Goal: Task Accomplishment & Management: Complete application form

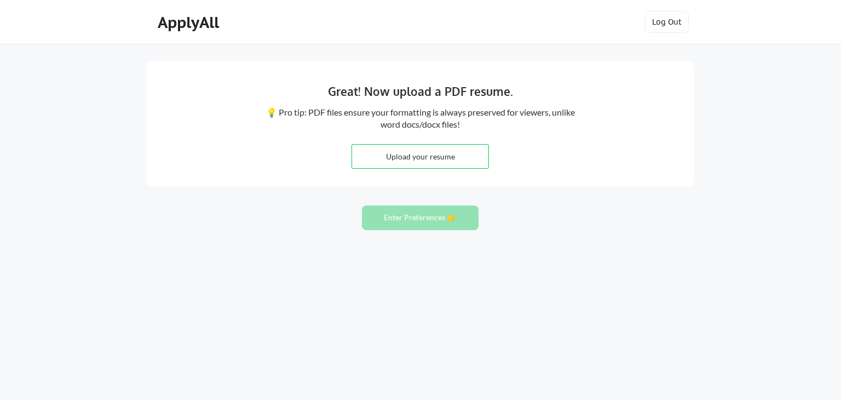
drag, startPoint x: 56, startPoint y: 94, endPoint x: 113, endPoint y: 60, distance: 66.0
click at [55, 94] on div "Great! Now upload a PDF resume. 💡 Pro tip: PDF files ensure your formatting is …" at bounding box center [420, 200] width 841 height 400
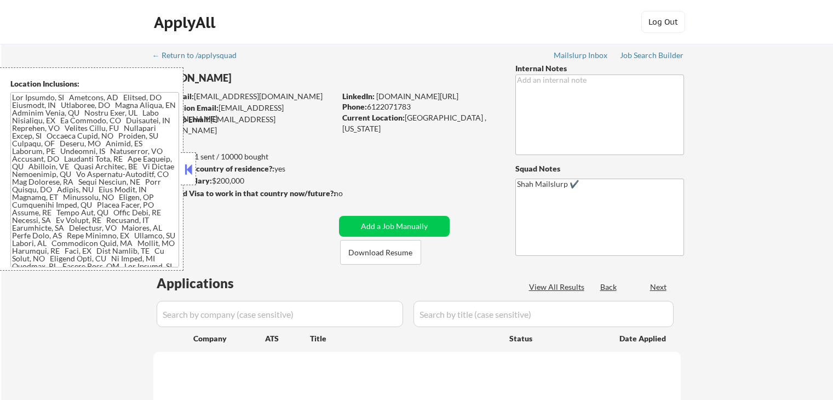
scroll to position [55, 0]
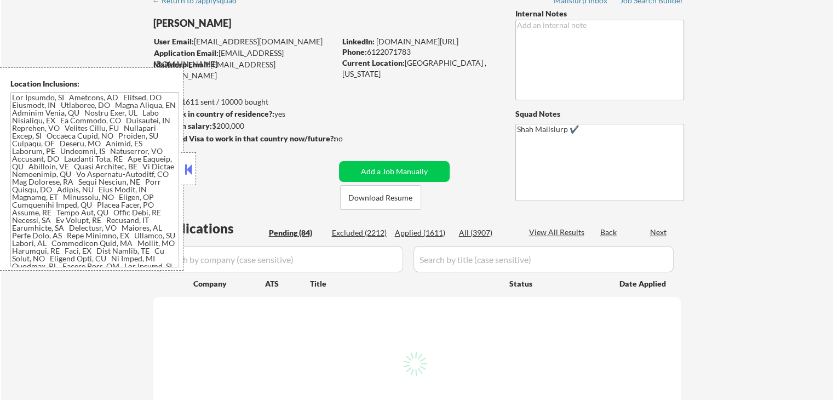
click at [188, 174] on button at bounding box center [188, 169] width 12 height 16
click at [191, 170] on button at bounding box center [188, 169] width 12 height 16
select select ""pending""
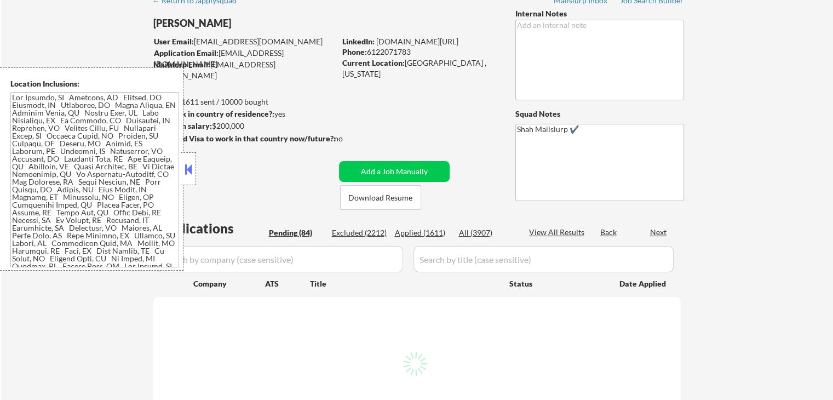
select select ""pending""
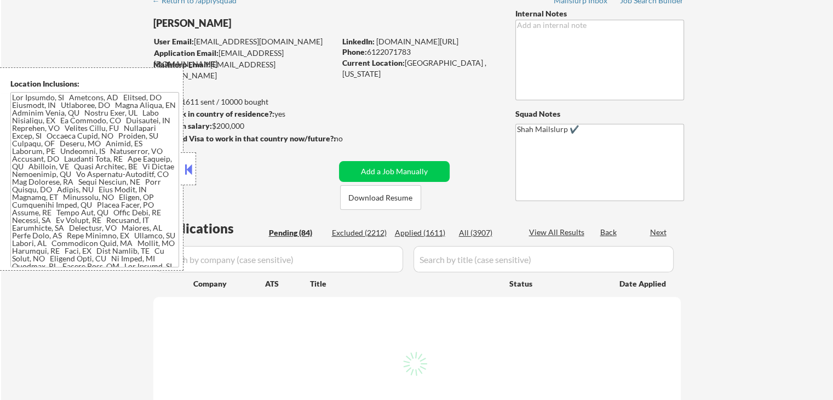
select select ""pending""
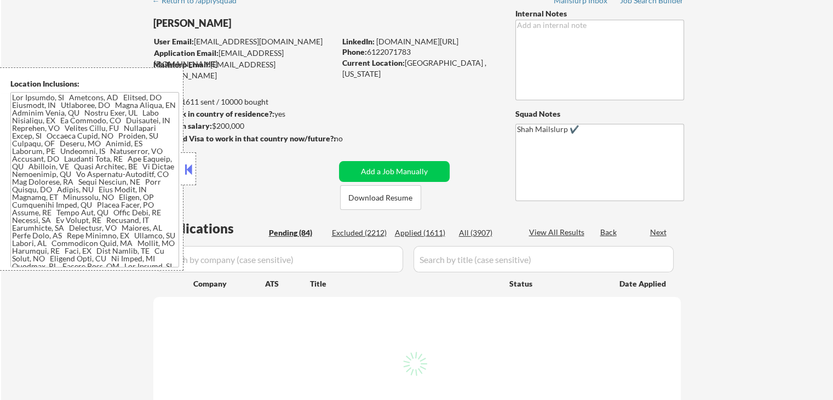
select select ""pending""
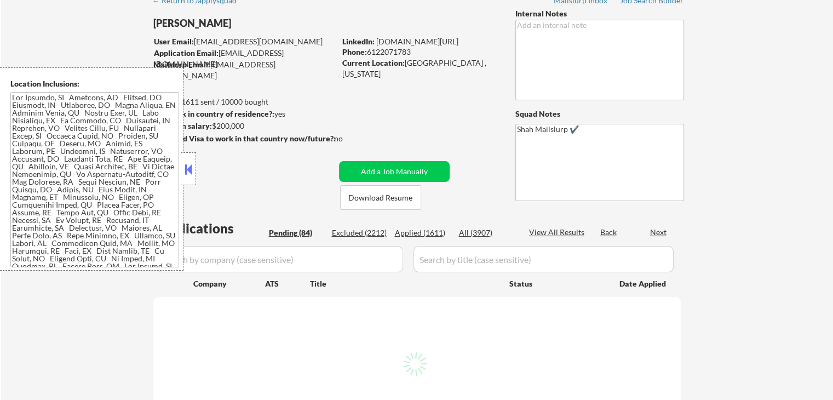
select select ""pending""
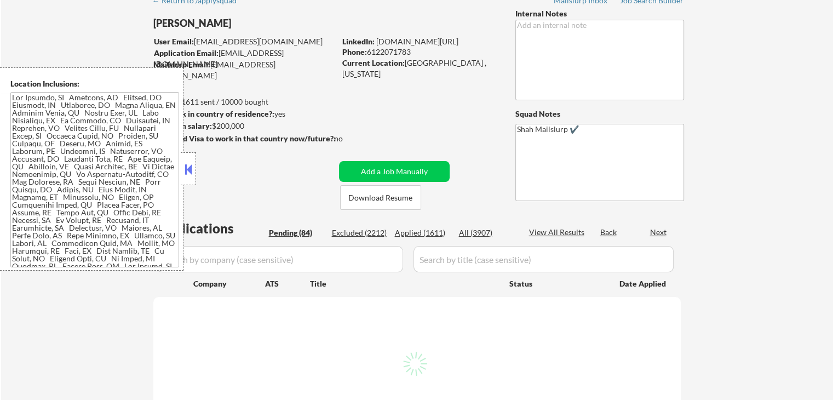
select select ""pending""
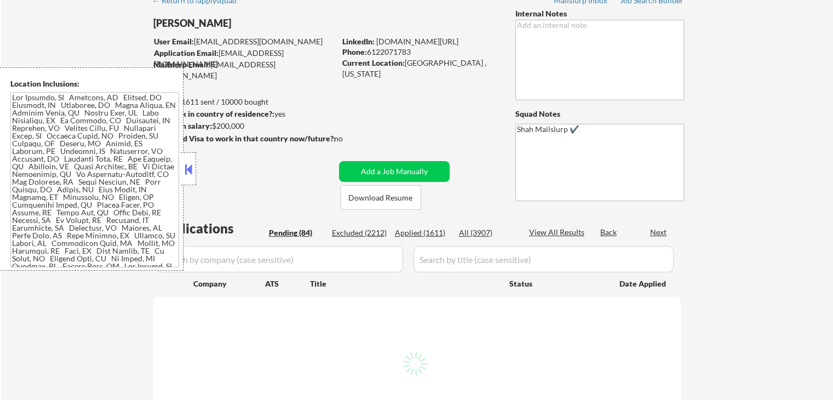
select select ""pending""
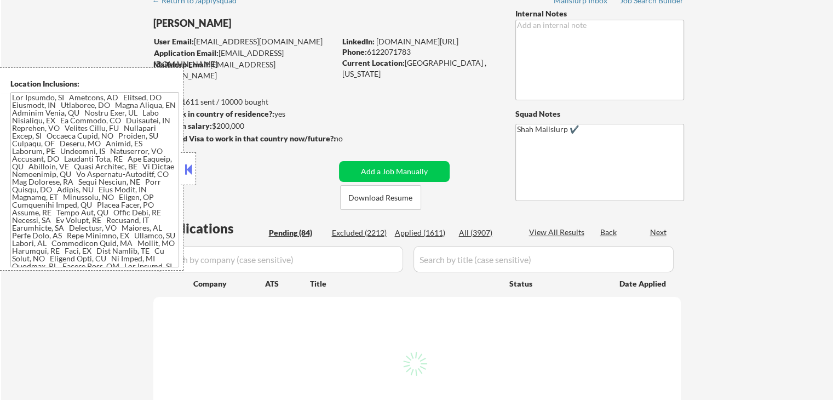
select select ""pending""
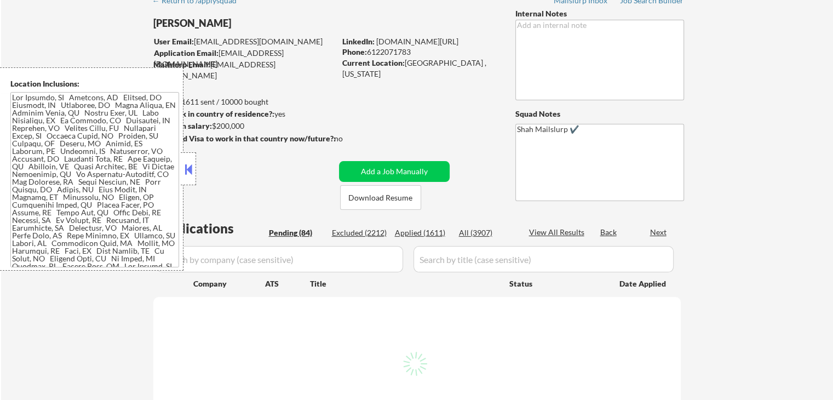
select select ""pending""
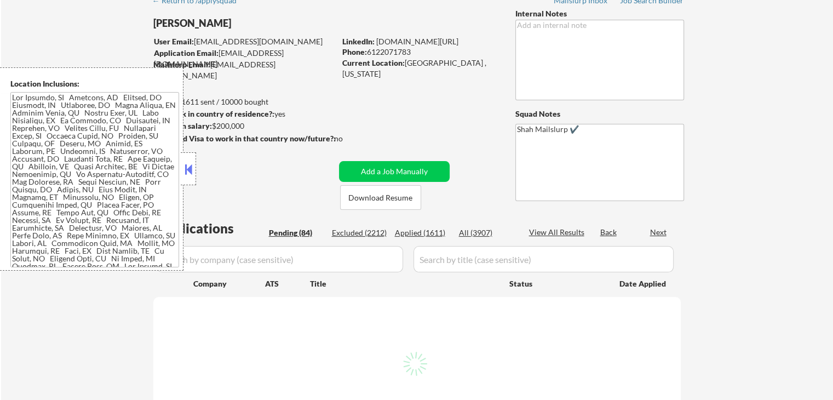
select select ""pending""
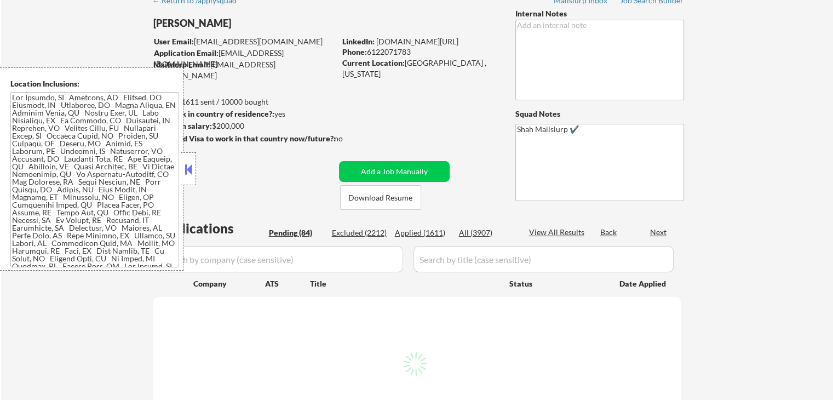
select select ""pending""
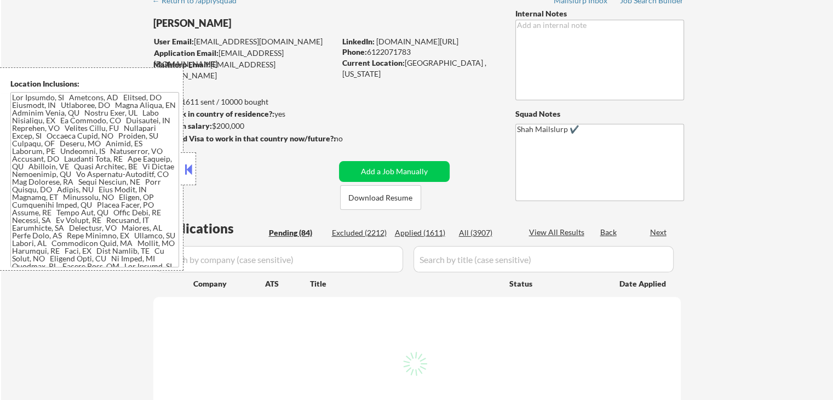
select select ""pending""
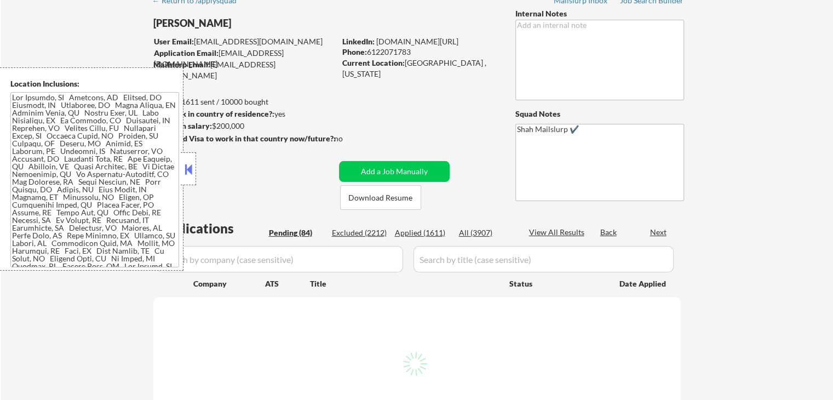
select select ""pending""
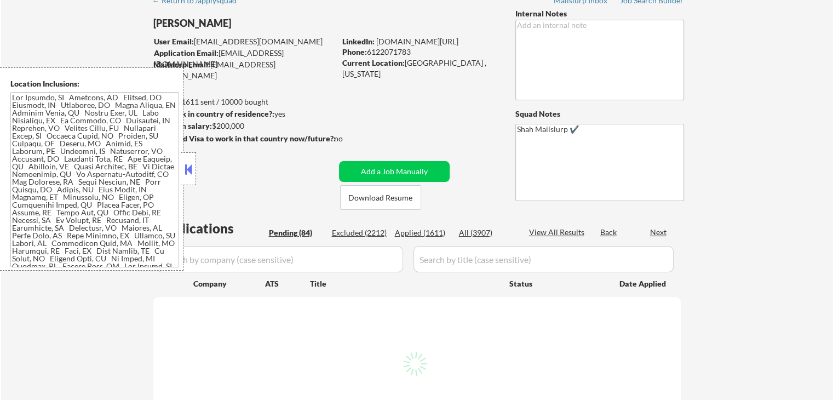
select select ""pending""
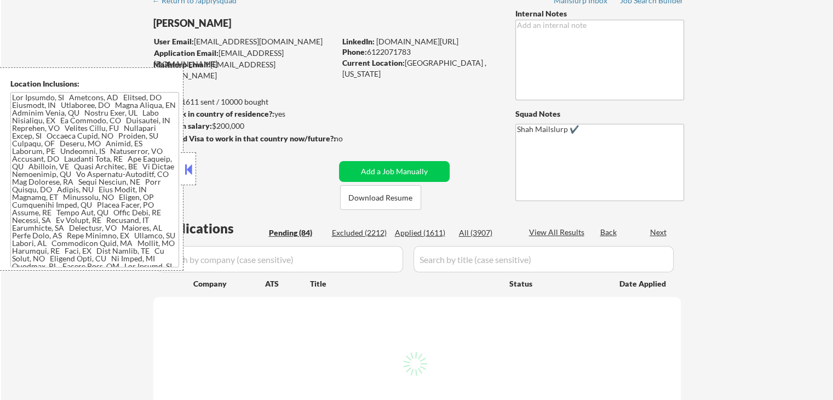
select select ""pending""
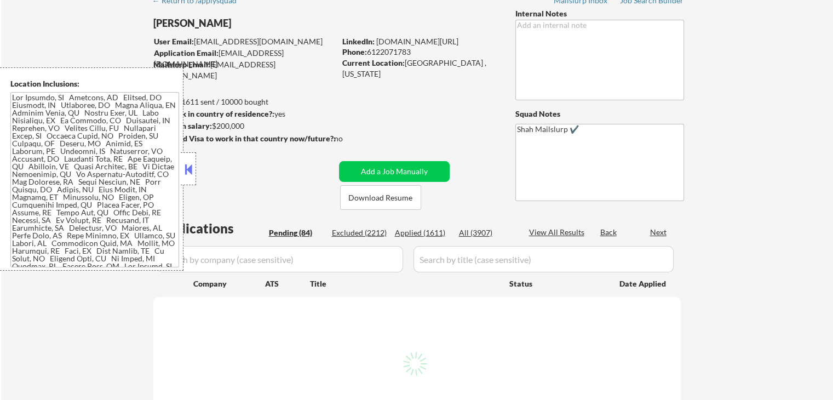
select select ""pending""
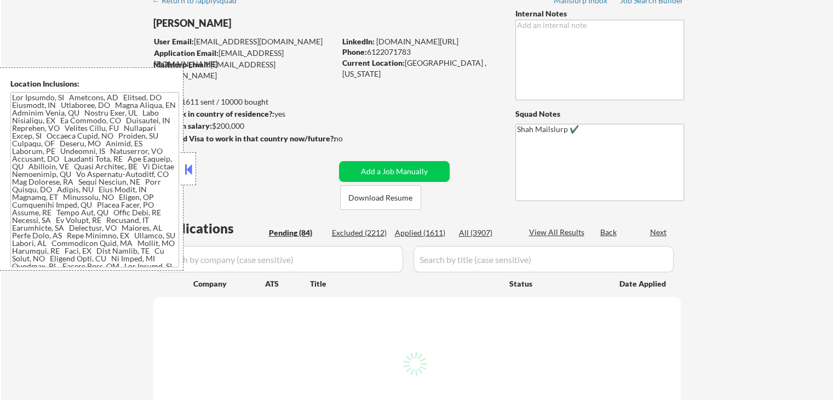
select select ""pending""
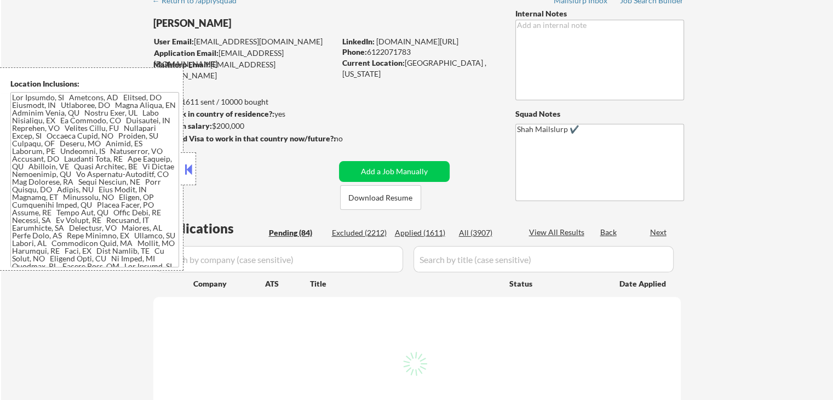
select select ""pending""
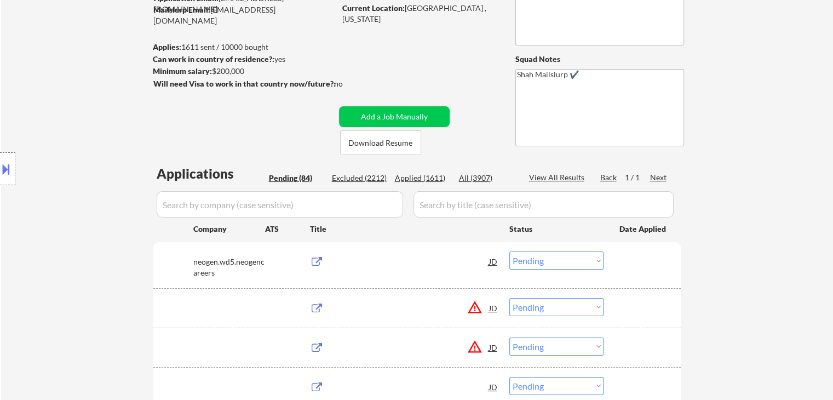
click at [186, 175] on div "Location Inclusions:" at bounding box center [98, 168] width 196 height 203
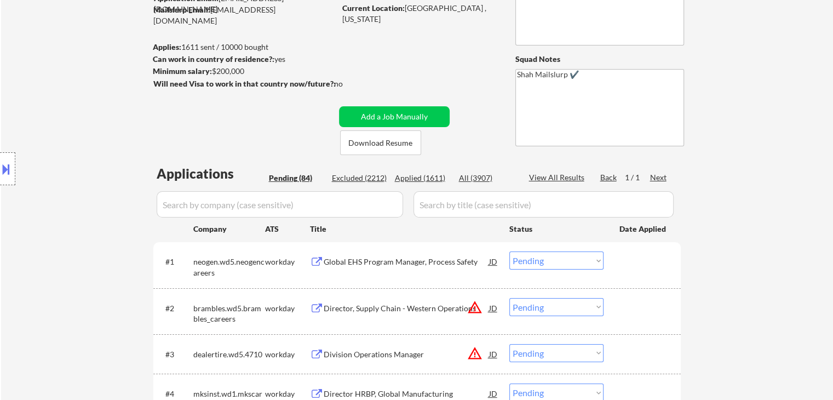
click at [71, 392] on link "Log in to get started" at bounding box center [35, 396] width 71 height 9
